Goal: Obtain resource: Download file/media

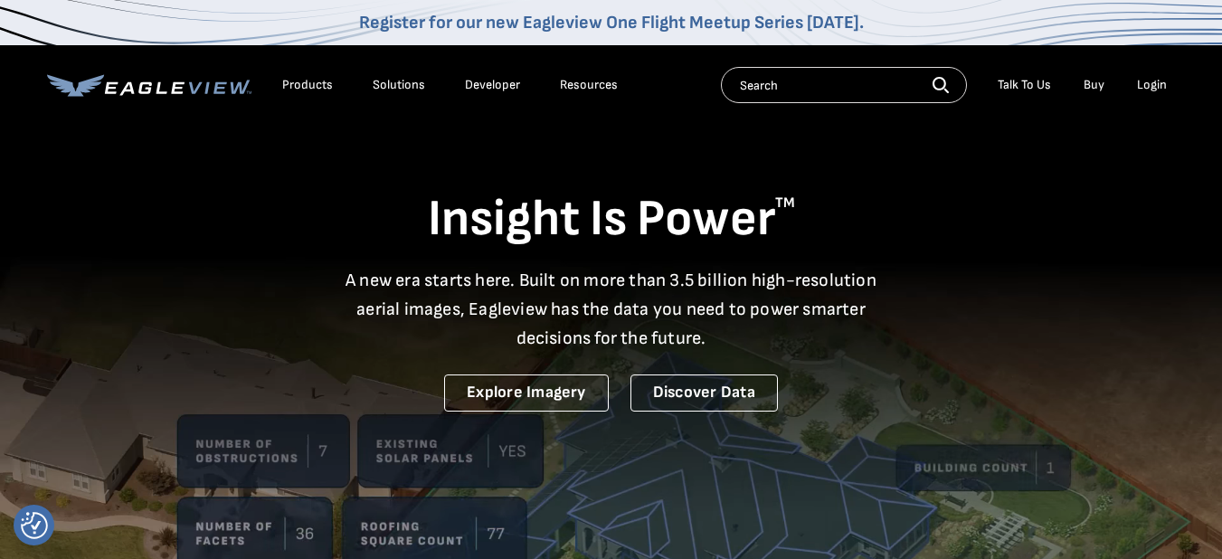
click at [1151, 86] on div "Login" at bounding box center [1152, 85] width 30 height 16
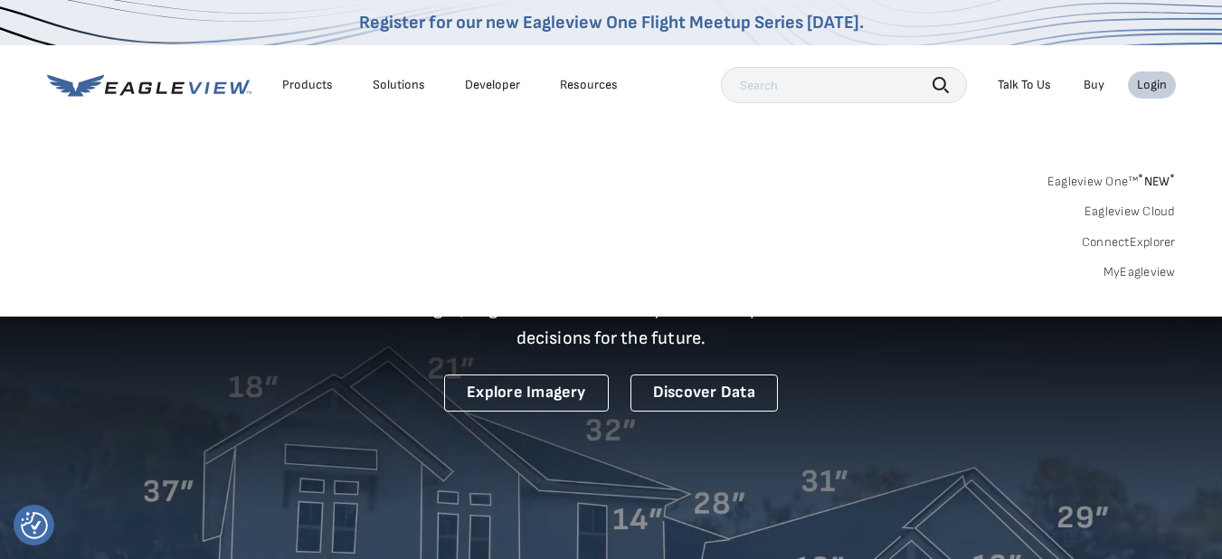
click at [1128, 280] on link "MyEagleview" at bounding box center [1140, 272] width 72 height 16
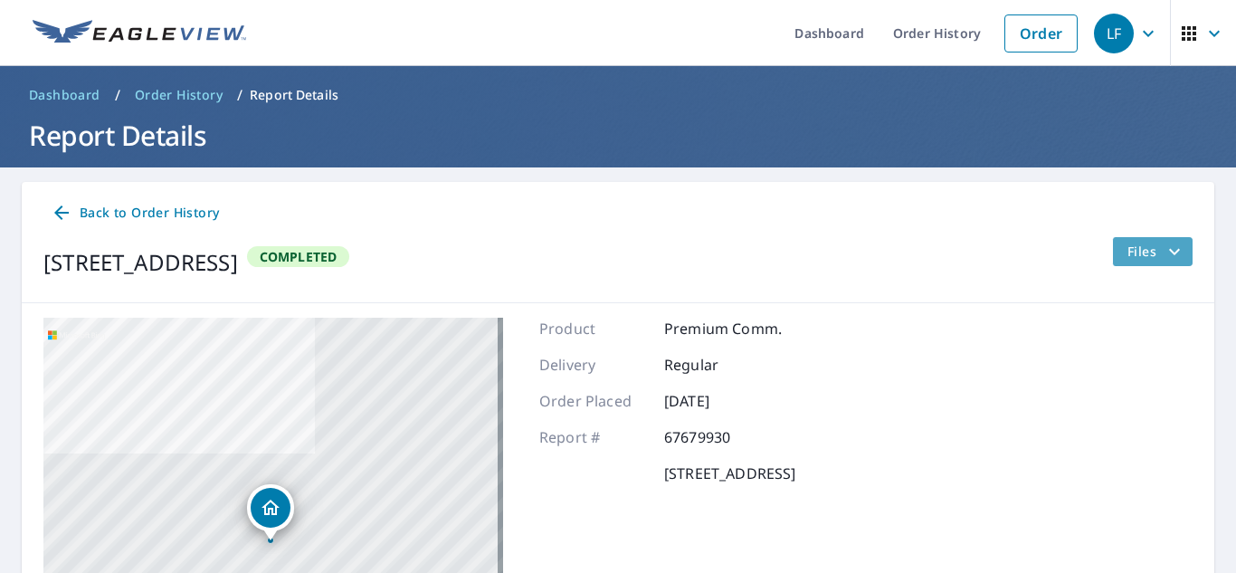
click at [1168, 252] on icon "filesDropdownBtn-67679930" at bounding box center [1174, 252] width 22 height 22
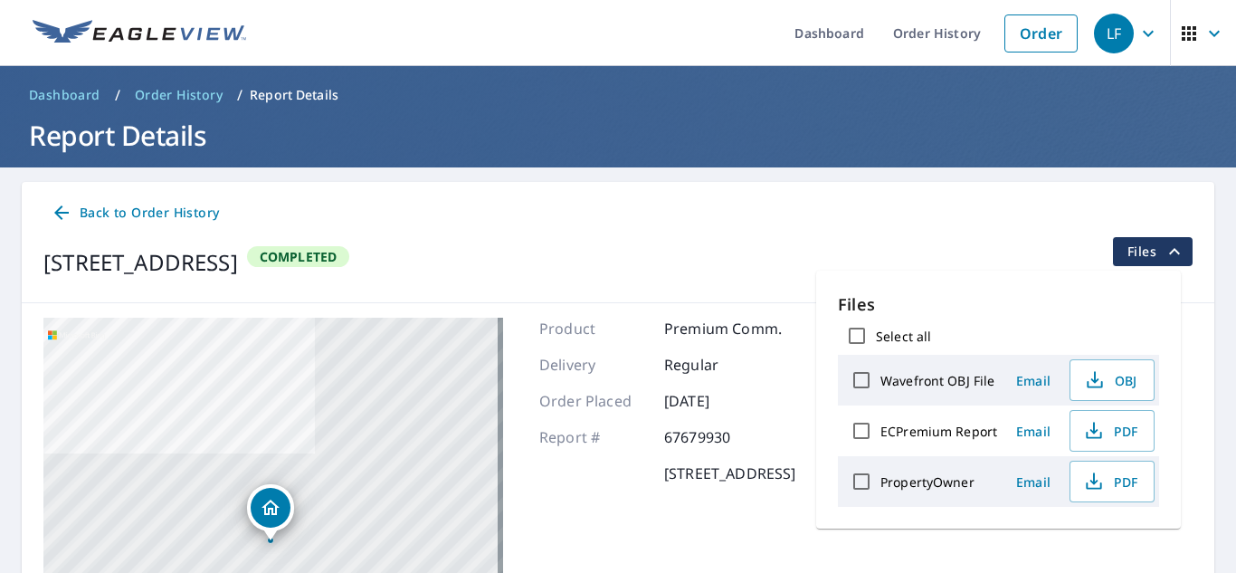
click at [903, 384] on label "Wavefront OBJ File" at bounding box center [937, 380] width 114 height 17
click at [880, 384] on input "Wavefront OBJ File" at bounding box center [861, 380] width 38 height 38
checkbox input "true"
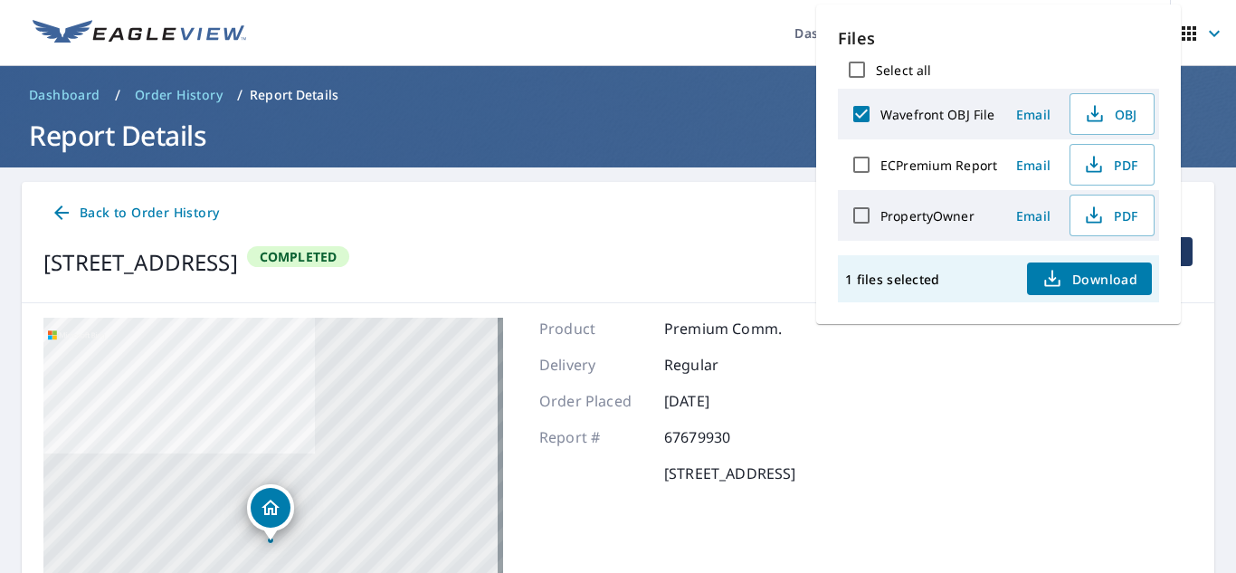
click at [1059, 275] on icon "button" at bounding box center [1052, 279] width 22 height 22
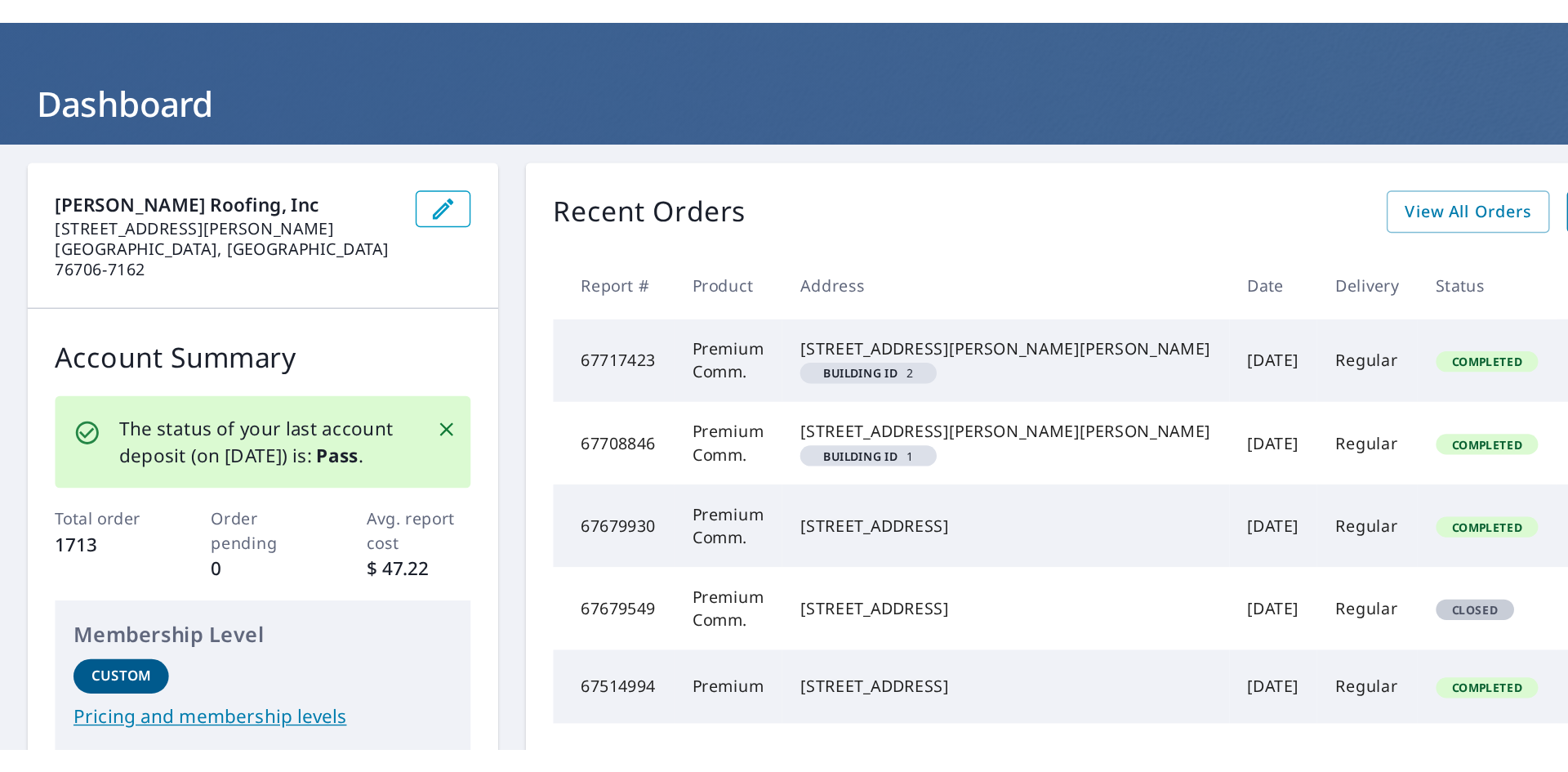
scroll to position [245, 0]
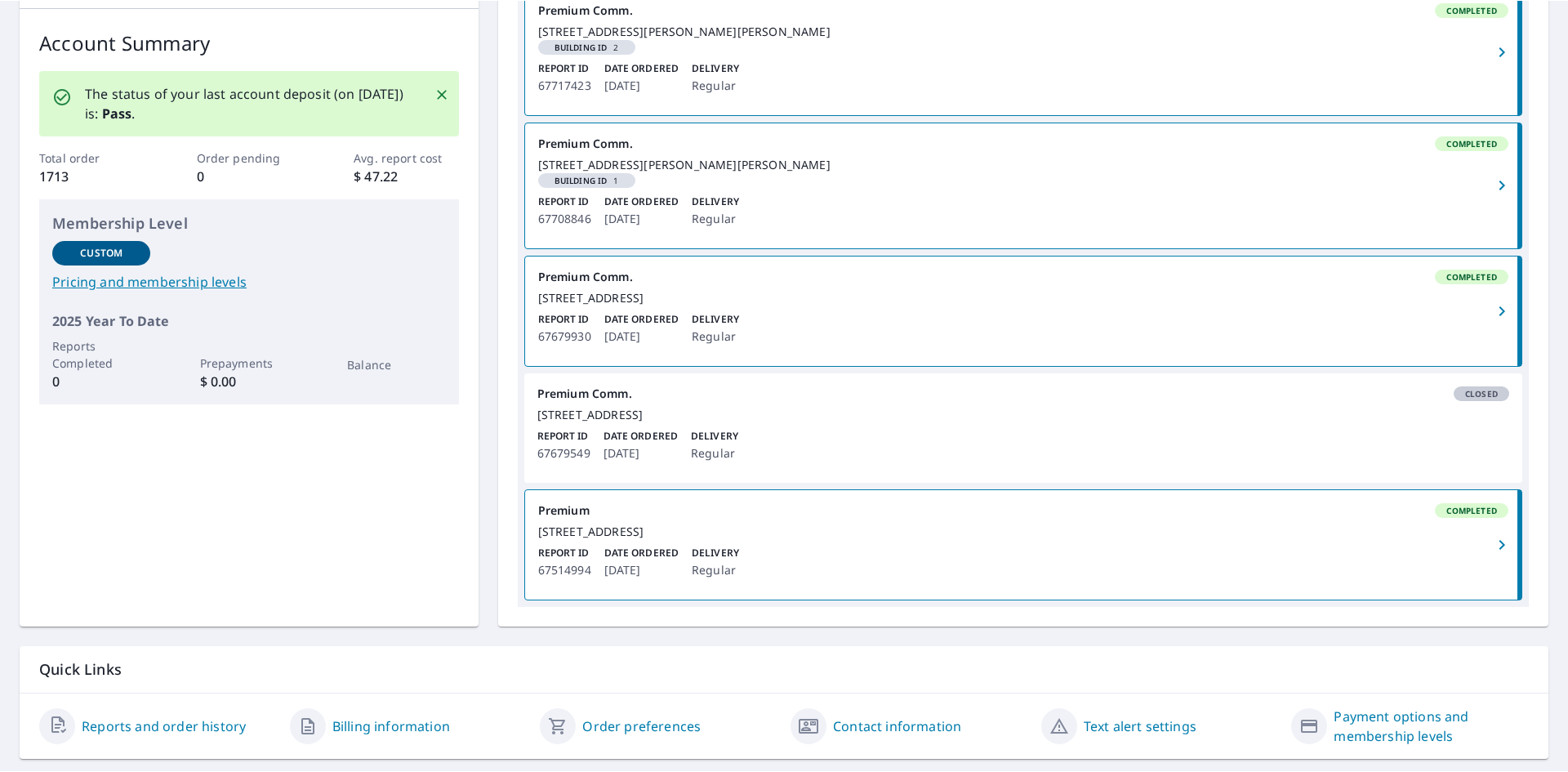
scroll to position [83, 0]
